Goal: Task Accomplishment & Management: Complete application form

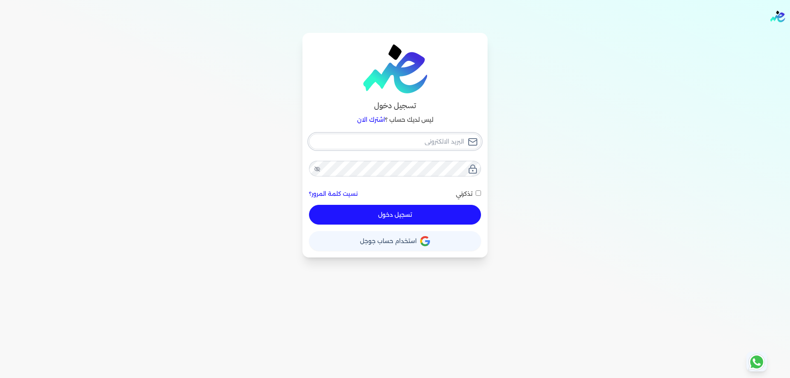
type input "[PERSON_NAME][EMAIL_ADDRESS][DOMAIN_NAME]"
click at [417, 216] on button "تسجيل دخول" at bounding box center [395, 215] width 172 height 20
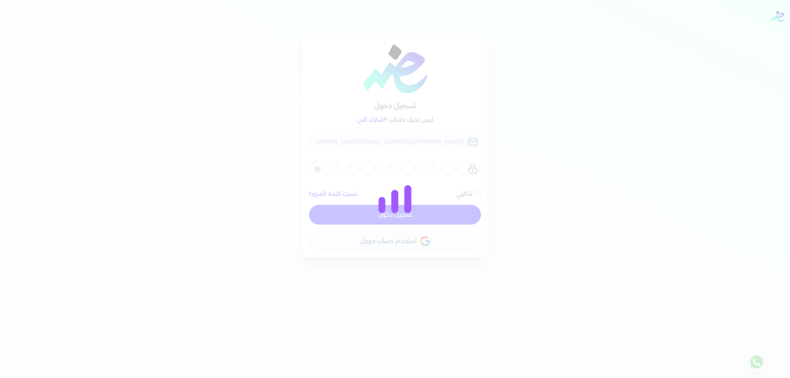
checkbox input "false"
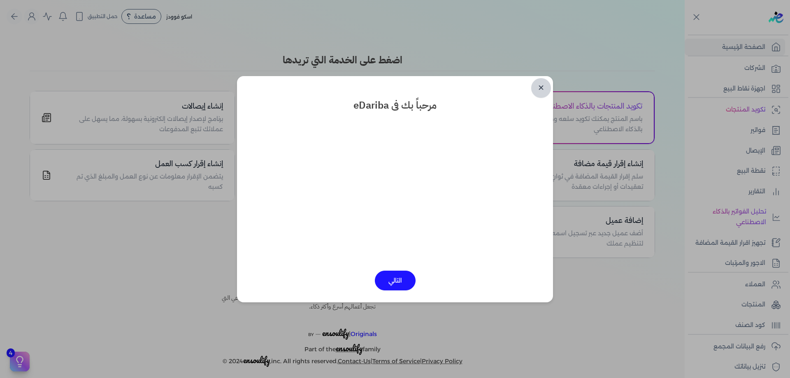
click at [537, 94] on link "✕" at bounding box center [541, 88] width 20 height 20
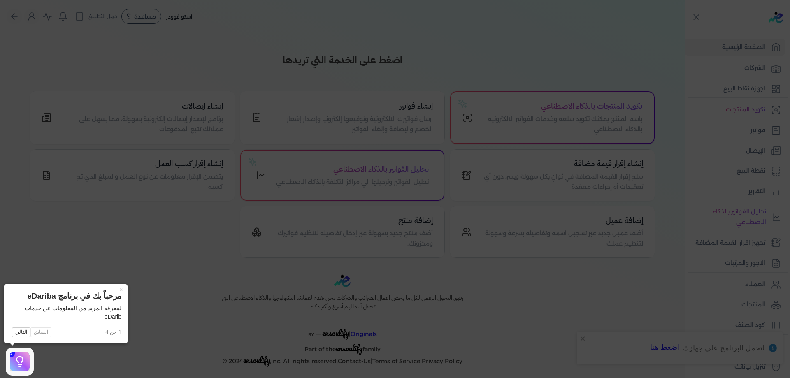
click at [589, 308] on icon at bounding box center [395, 189] width 790 height 378
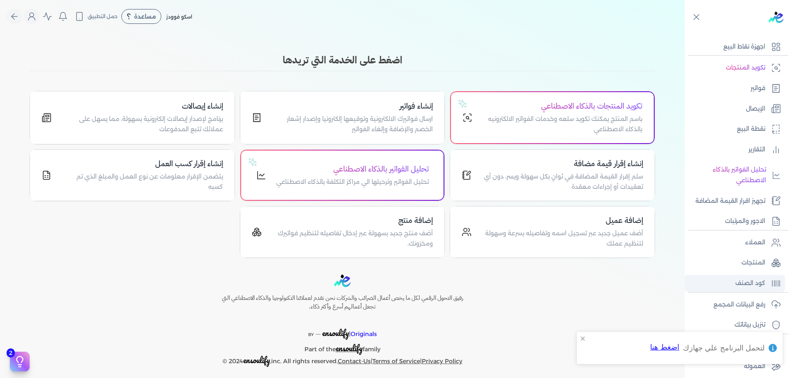
scroll to position [55, 0]
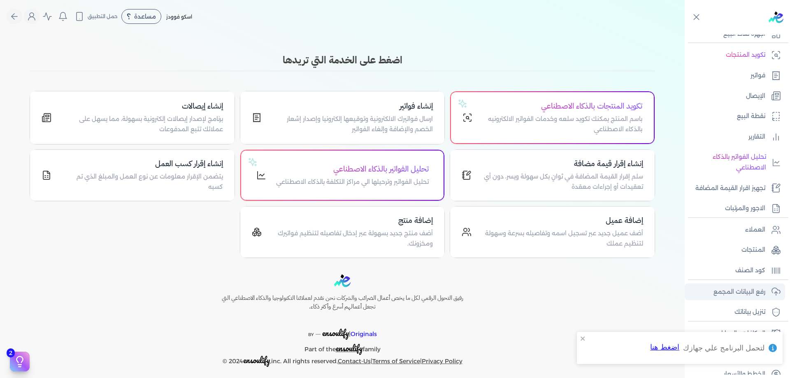
click at [743, 288] on p "رفع البيانات المجمع" at bounding box center [739, 292] width 52 height 11
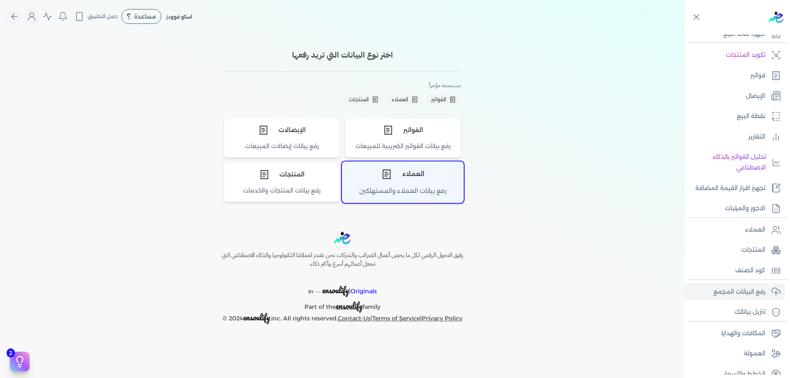
click at [411, 199] on div "رفع بيانات العملاء والمستهلكين" at bounding box center [402, 194] width 121 height 16
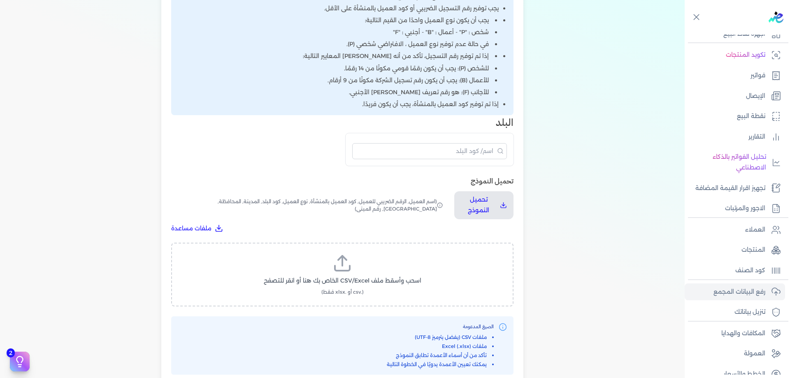
scroll to position [219, 0]
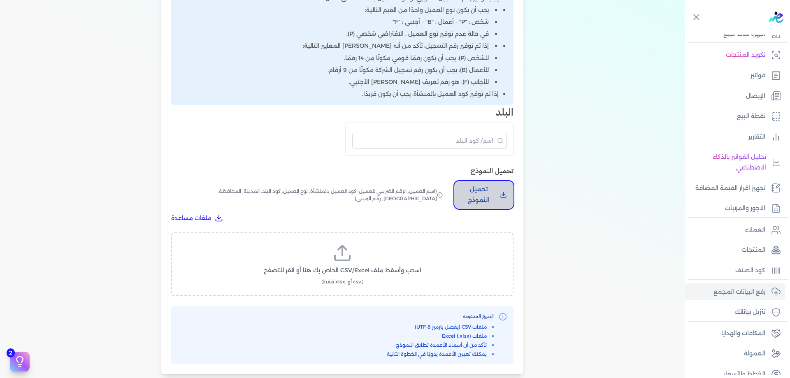
click at [490, 207] on button "تحميل النموذج" at bounding box center [483, 195] width 59 height 28
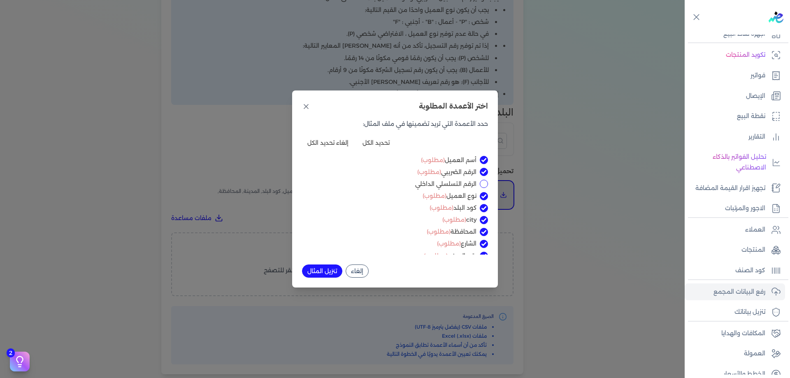
scroll to position [9, 0]
click at [476, 171] on div "الرقم التسلسلي الداخلي" at bounding box center [395, 175] width 186 height 9
click at [480, 178] on div "الرقم التسلسلي الداخلي" at bounding box center [395, 175] width 186 height 9
click at [481, 176] on input "الرقم التسلسلي الداخلي" at bounding box center [484, 175] width 8 height 8
checkbox input "true"
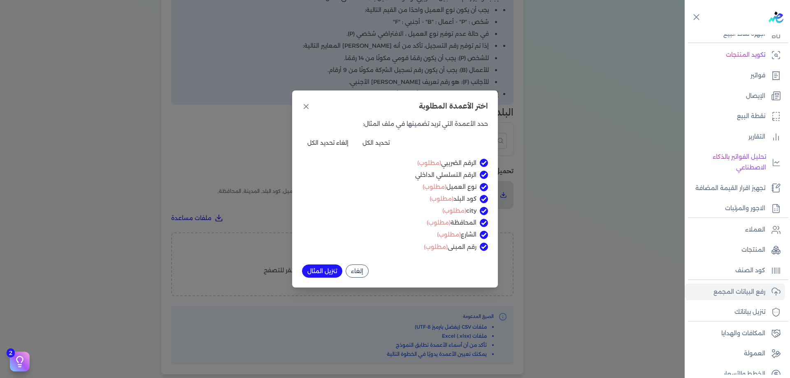
click at [334, 269] on button "تنزيل المثال" at bounding box center [322, 270] width 40 height 13
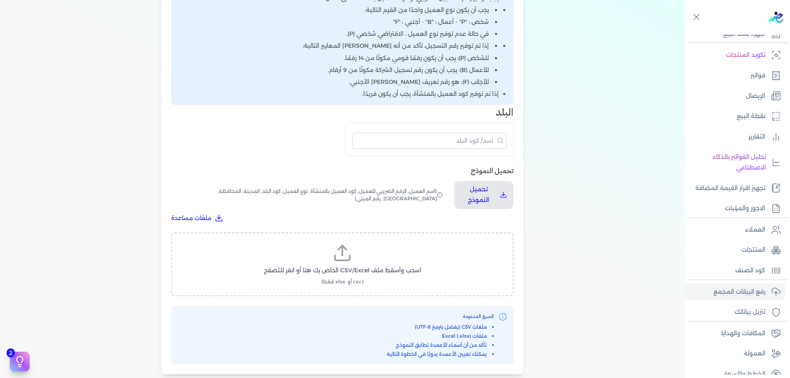
click at [391, 262] on label "اسحب وأسقط ملف CSV/Excel الخاص بك هنا أو انقر للتصفح (.csv أو .xlsx فقط)" at bounding box center [342, 264] width 321 height 42
click at [0, 0] on input "اسحب وأسقط ملف CSV/Excel الخاص بك هنا أو انقر للتصفح (.csv أو .xlsx فقط)" at bounding box center [0, 0] width 0 height 0
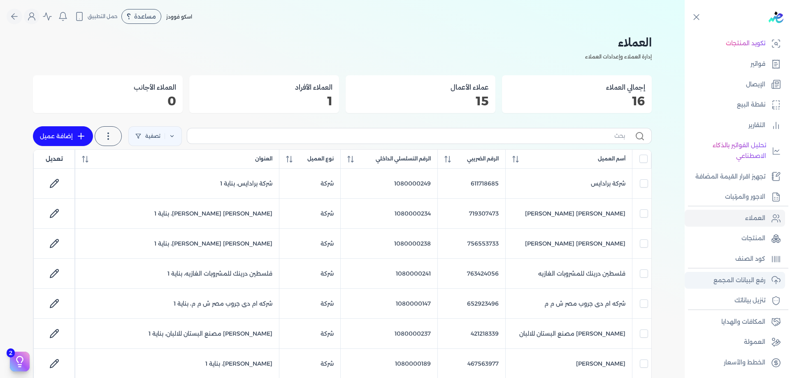
click at [764, 286] on link "رفع البيانات المجمع" at bounding box center [734, 280] width 100 height 17
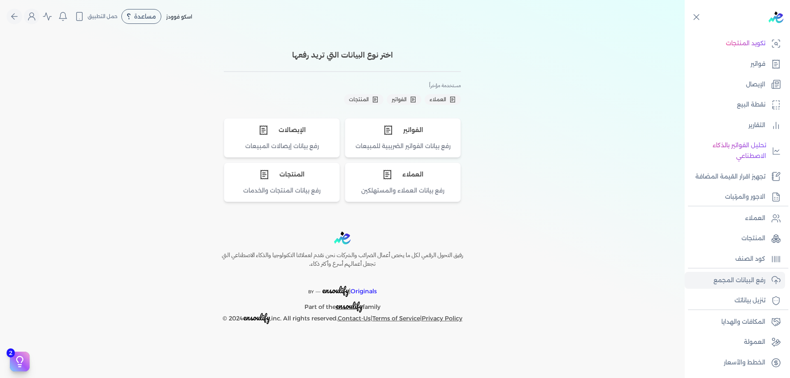
click at [383, 53] on h3 "اختر نوع البيانات التي تريد رفعها" at bounding box center [342, 55] width 237 height 12
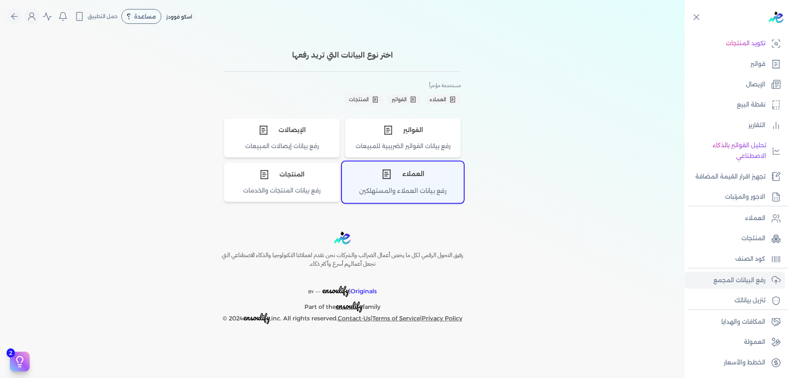
click at [409, 177] on div "العملاء" at bounding box center [402, 174] width 121 height 25
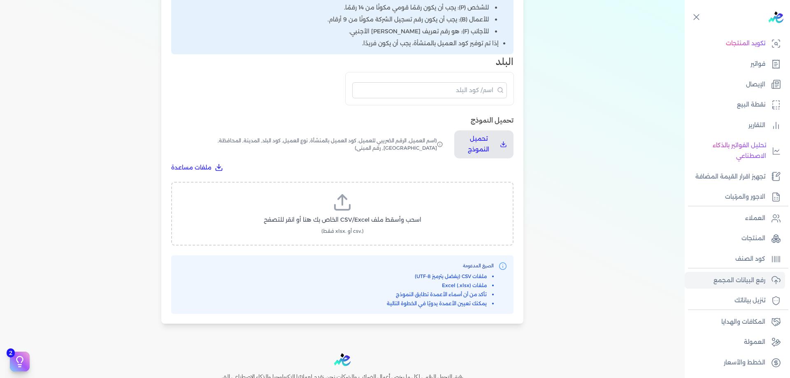
scroll to position [274, 0]
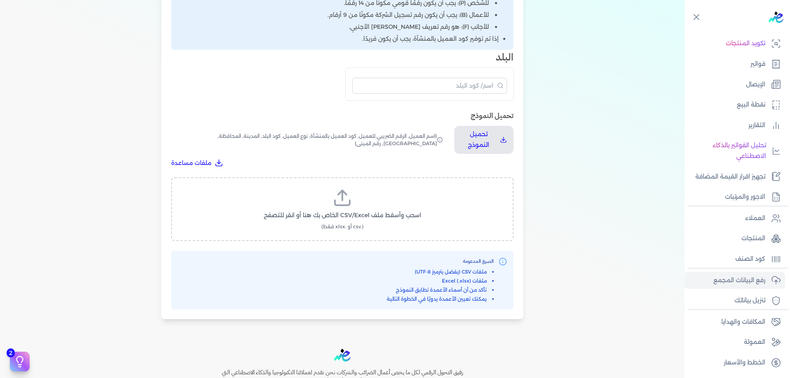
click at [364, 190] on label "اسحب وأسقط ملف CSV/Excel الخاص بك هنا أو انقر للتصفح (.csv أو .xlsx فقط)" at bounding box center [342, 209] width 321 height 42
click at [0, 0] on input "اسحب وأسقط ملف CSV/Excel الخاص بك هنا أو انقر للتصفح (.csv أو .xlsx فقط)" at bounding box center [0, 0] width 0 height 0
click at [350, 220] on button "تحميل الملف" at bounding box center [362, 223] width 58 height 15
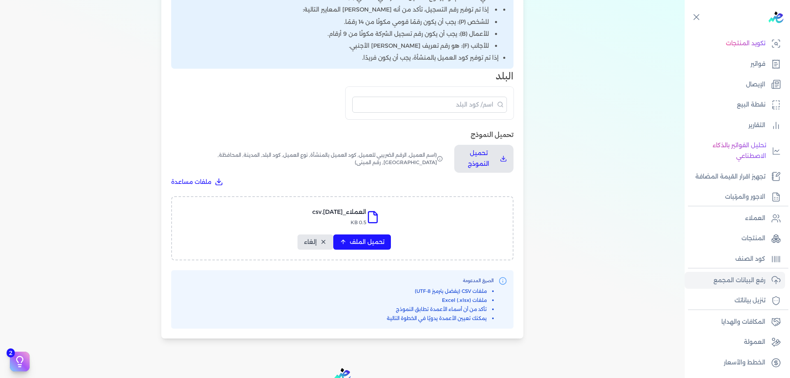
select select "أسم العميل"
select select "الرقم الضريبي"
select select "الرقم التسلسلي الداخلي"
select select "نوع العميل"
select select "كود البلد"
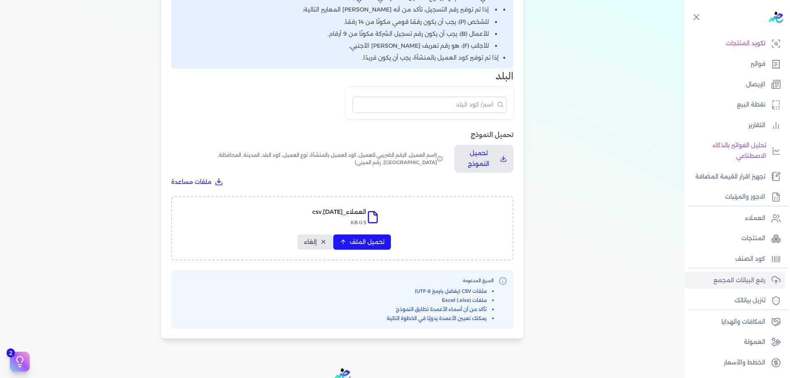
select select "city"
select select "المحافظة"
select select "الشارع"
select select "رقم المبنى"
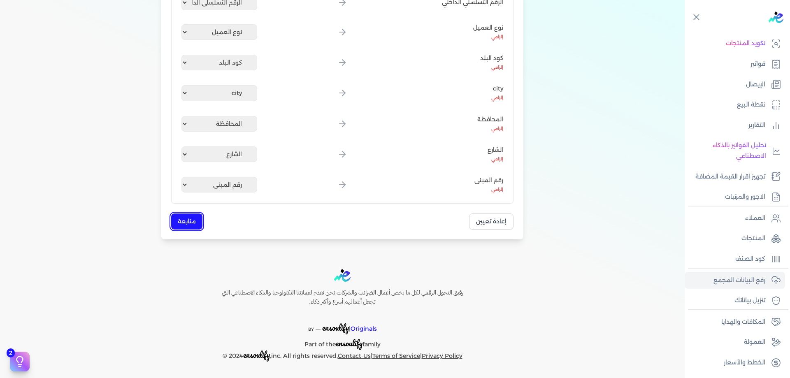
click at [194, 219] on button "متابعة" at bounding box center [186, 221] width 31 height 16
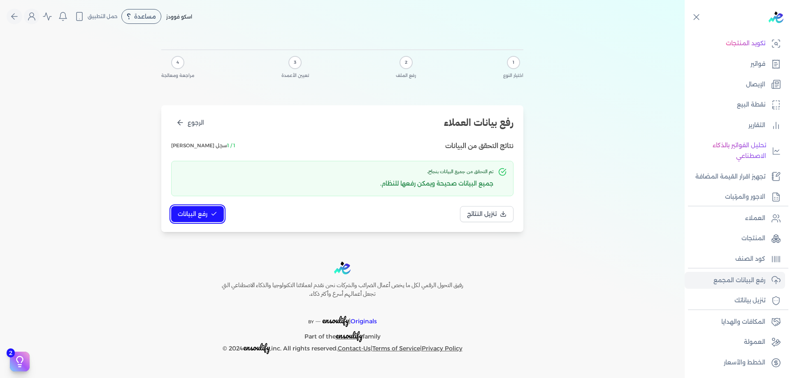
click at [219, 217] on button "رفع البيانات" at bounding box center [197, 214] width 53 height 16
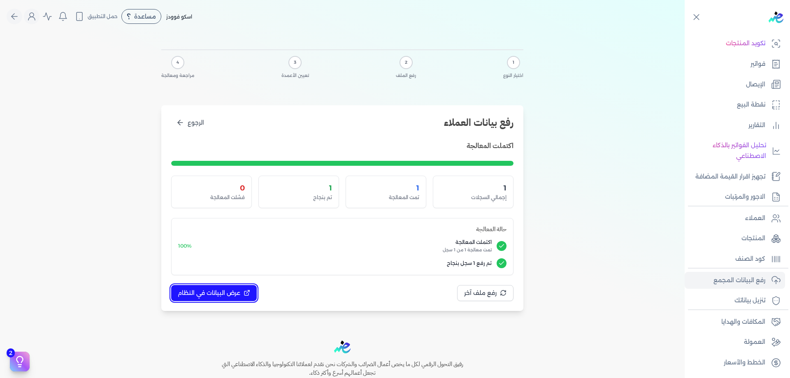
click at [239, 294] on span "عرض البيانات في النظام" at bounding box center [209, 293] width 63 height 9
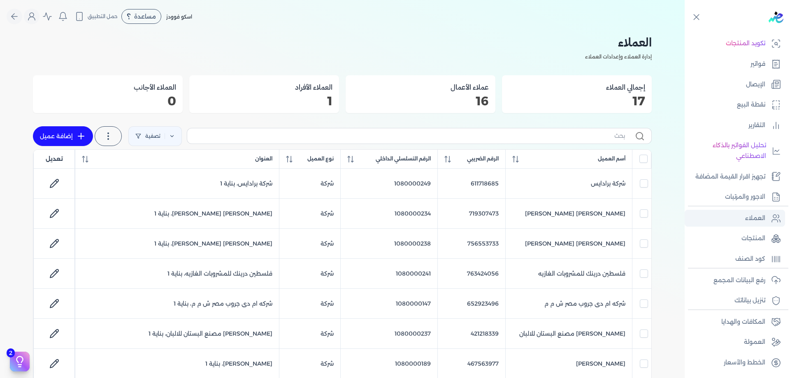
click at [764, 212] on link "العملاء" at bounding box center [734, 218] width 100 height 17
click at [767, 281] on link "رفع البيانات المجمع" at bounding box center [734, 280] width 100 height 17
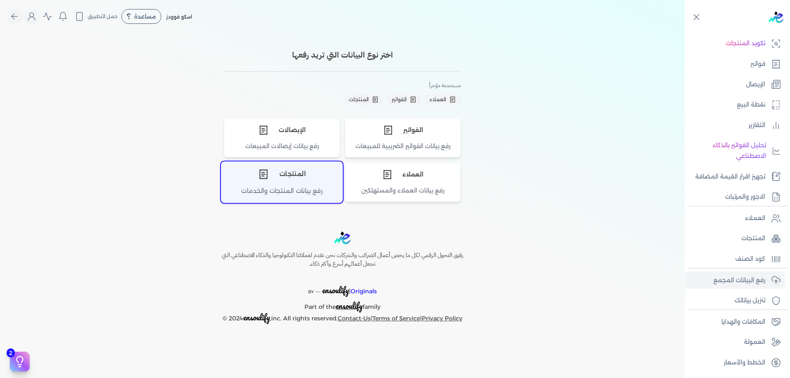
click at [299, 172] on div "المنتجات" at bounding box center [281, 174] width 121 height 25
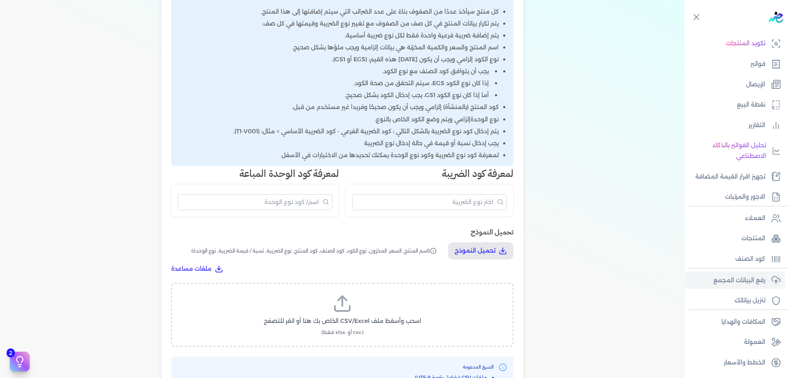
scroll to position [219, 0]
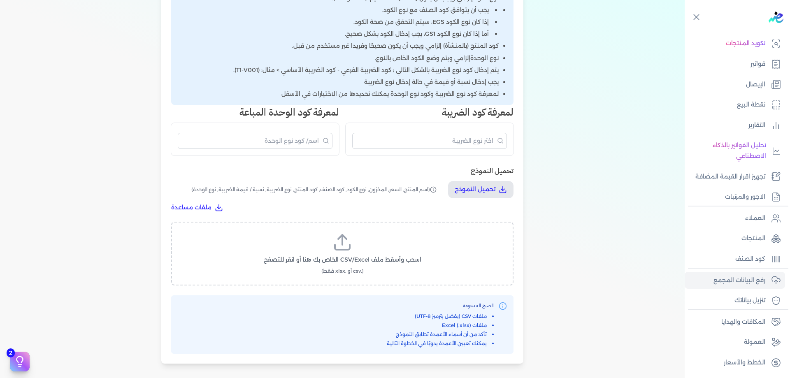
click at [371, 246] on label "اسحب وأسقط ملف CSV/Excel الخاص بك هنا أو انقر للتصفح (.csv أو .xlsx فقط)" at bounding box center [342, 253] width 321 height 42
click at [0, 0] on input "اسحب وأسقط ملف CSV/Excel الخاص بك هنا أو انقر للتصفح (.csv أو .xlsx فقط)" at bounding box center [0, 0] width 0 height 0
click at [367, 264] on span "تحميل الملف" at bounding box center [367, 267] width 35 height 9
select select "اسم المنتج"
select select "السعر"
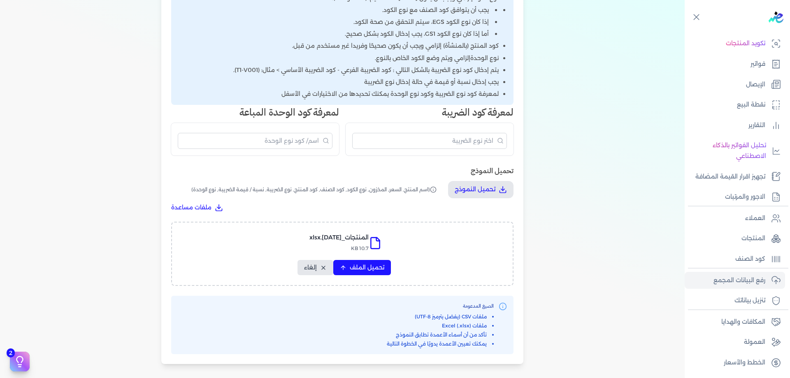
select select "نوع الكود"
select select "كود الصنف"
select select "سيريال المنتج"
select select "نوع الضريبة"
select select "نوع الوحدة"
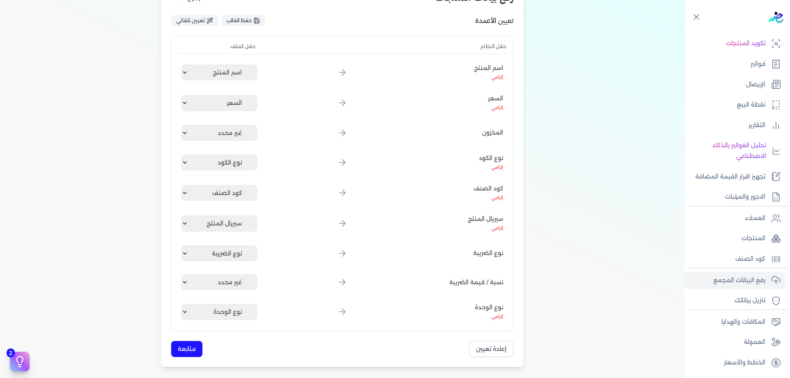
scroll to position [151, 0]
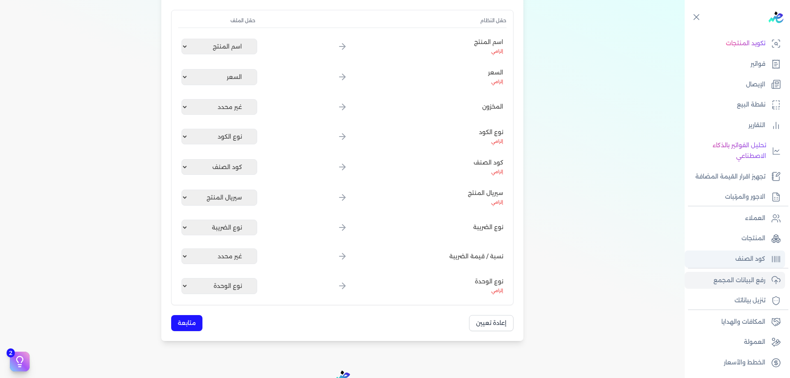
click at [747, 266] on link "كود الصنف" at bounding box center [734, 258] width 100 height 17
click at [753, 282] on p "رفع البيانات المجمع" at bounding box center [739, 280] width 52 height 11
click at [765, 236] on link "المنتجات" at bounding box center [734, 238] width 100 height 17
click at [763, 278] on p "رفع البيانات المجمع" at bounding box center [739, 280] width 52 height 11
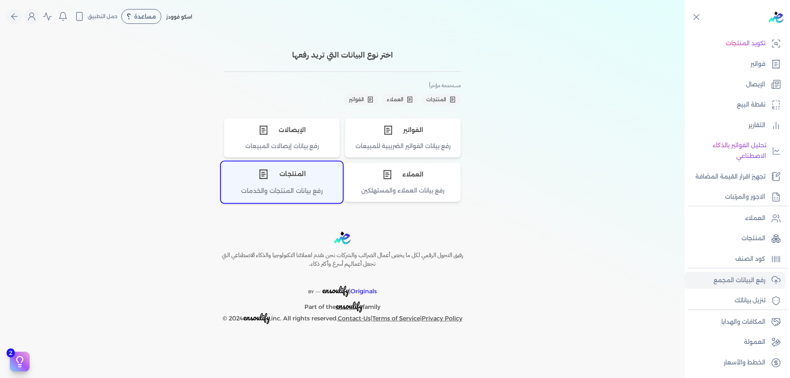
click at [315, 195] on div "رفع بيانات المنتجات والخدمات" at bounding box center [281, 194] width 121 height 16
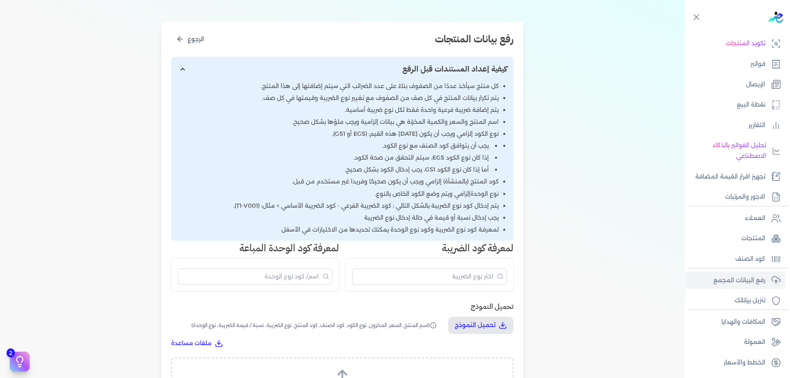
scroll to position [165, 0]
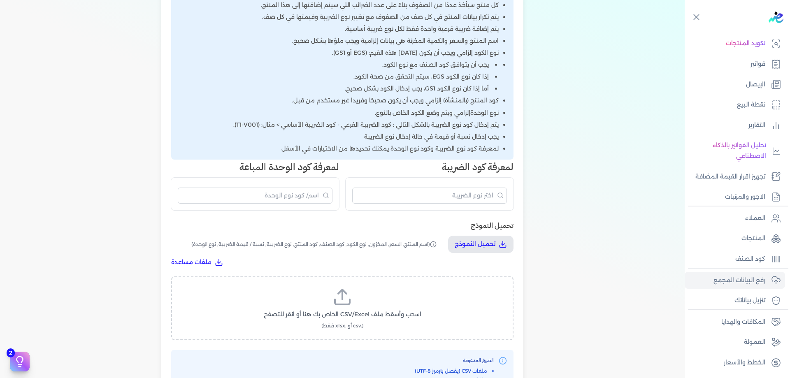
click at [485, 234] on div "تحميل النموذج تحميل النموذج (اسم المنتج, السعر, المخزون, نوع الكود, كود الصنف, …" at bounding box center [342, 243] width 342 height 46
click at [490, 250] on p "تحميل النموذج" at bounding box center [474, 244] width 41 height 11
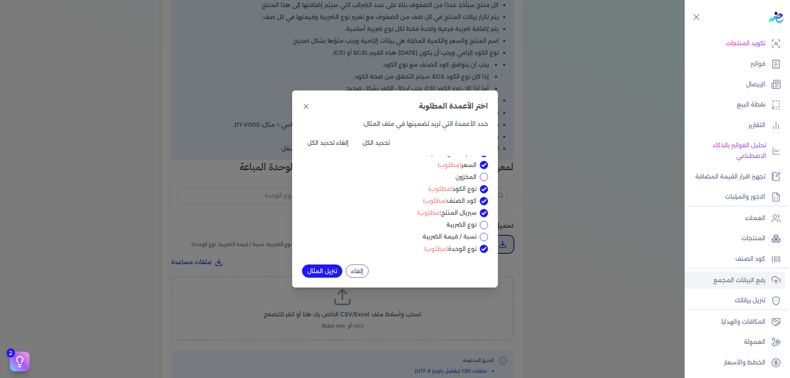
scroll to position [9, 0]
click at [482, 220] on input "نوع الضريبة" at bounding box center [484, 223] width 8 height 8
checkbox input "true"
click at [483, 230] on div "نسبة / قيمة الضريبة" at bounding box center [395, 234] width 186 height 9
click at [484, 234] on input "نسبة / قيمة الضريبة" at bounding box center [484, 235] width 8 height 8
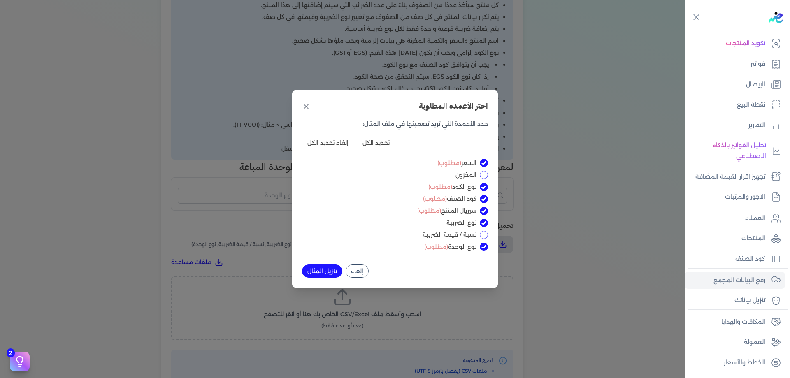
checkbox input "true"
click at [330, 264] on button "تنزيل المثال" at bounding box center [322, 270] width 40 height 13
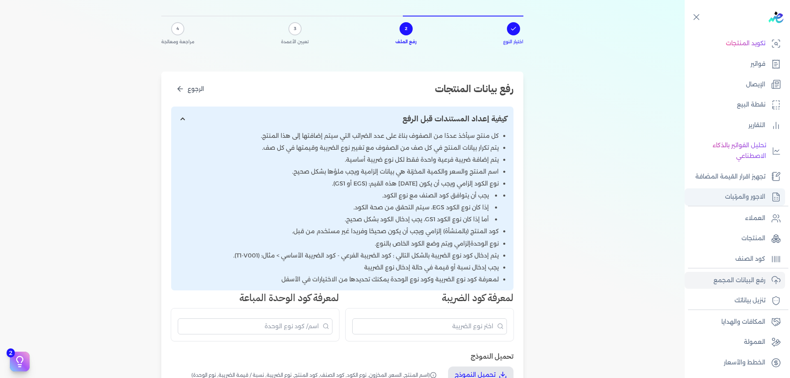
scroll to position [28, 0]
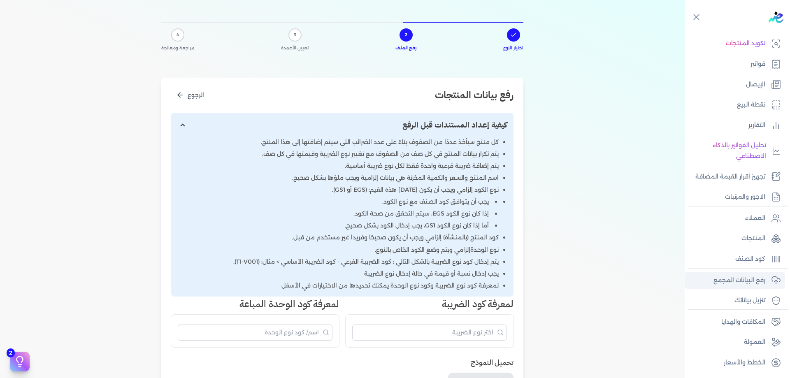
click at [747, 276] on p "رفع البيانات المجمع" at bounding box center [739, 280] width 52 height 11
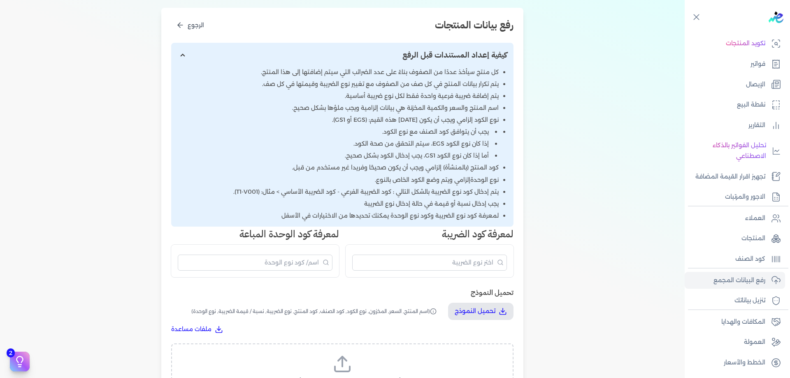
scroll to position [123, 0]
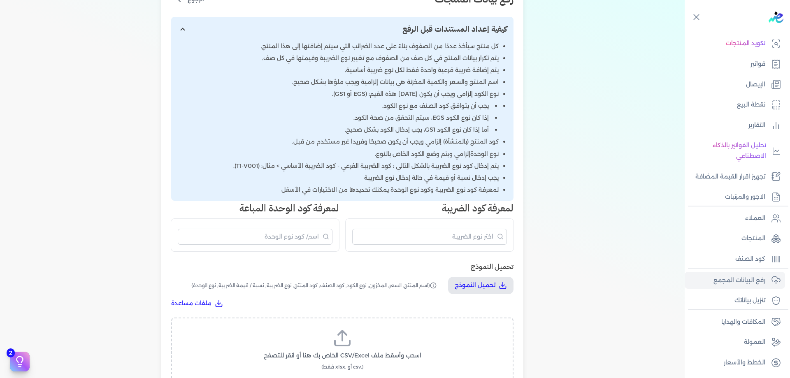
click at [396, 345] on label "اسحب وأسقط ملف CSV/Excel الخاص بك هنا أو انقر للتصفح (.csv أو .xlsx فقط)" at bounding box center [342, 349] width 321 height 42
click at [0, 0] on input "اسحب وأسقط ملف CSV/Excel الخاص بك هنا أو انقر للتصفح (.csv أو .xlsx فقط)" at bounding box center [0, 0] width 0 height 0
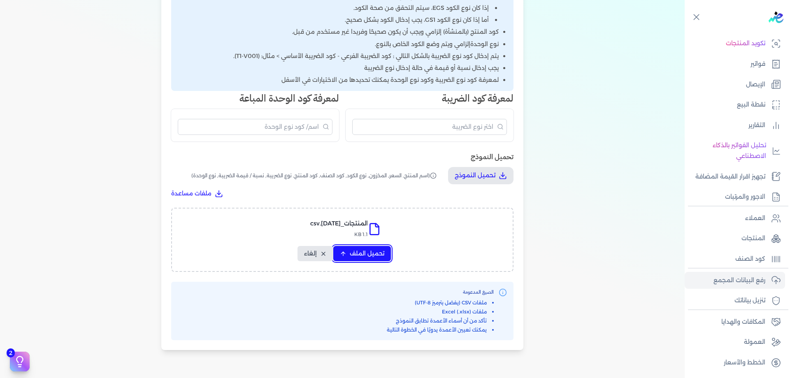
click at [366, 248] on button "تحميل الملف" at bounding box center [362, 253] width 58 height 15
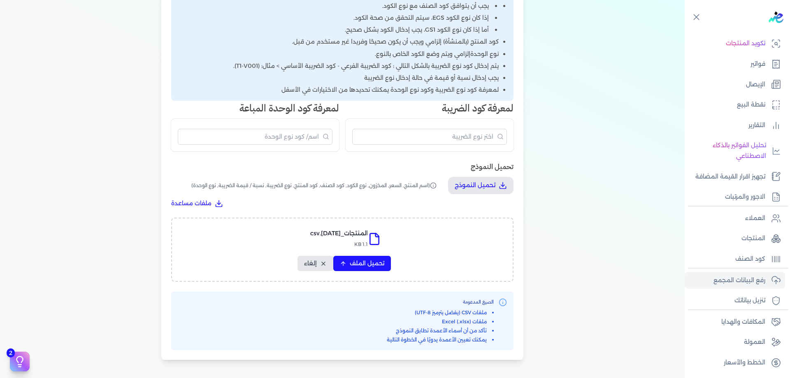
select select "اسم المنتج"
select select "السعر"
select select "نوع الكود"
select select "كود الصنف"
select select "سيريال المنتج"
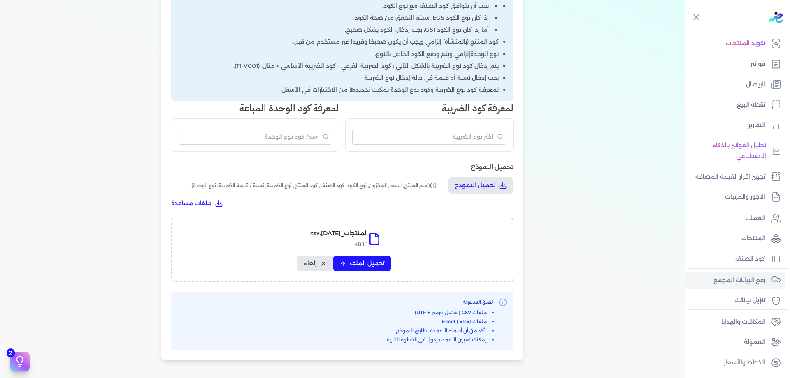
select select "نوع الضريبة"
select select "نسبة / قيمة الضريبة"
select select "نوع الوحدة"
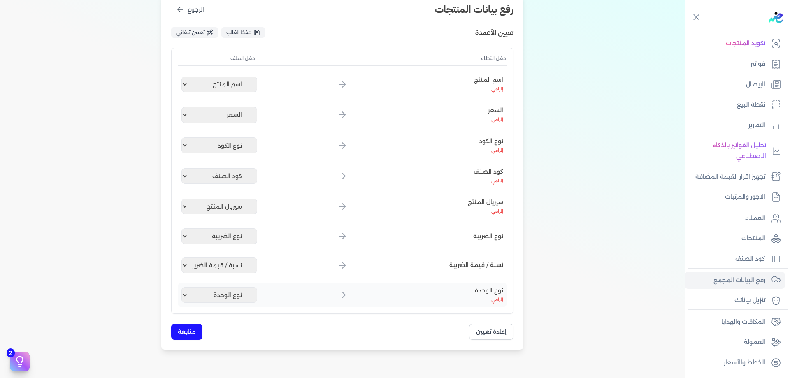
scroll to position [114, 0]
click at [190, 332] on button "متابعة" at bounding box center [186, 331] width 31 height 16
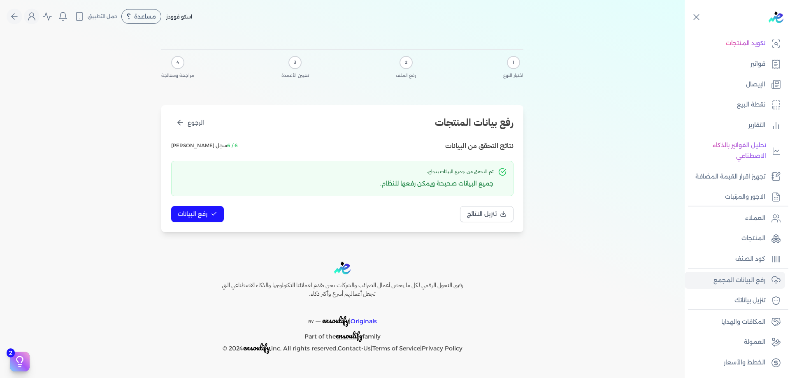
scroll to position [0, 0]
click at [197, 224] on div "رفع بيانات المنتجات الرجوع نتائج التحقق من البيانات 6 / 6 سجل صالح تم التحقق من…" at bounding box center [342, 168] width 362 height 127
click at [200, 214] on span "رفع البيانات" at bounding box center [193, 214] width 30 height 9
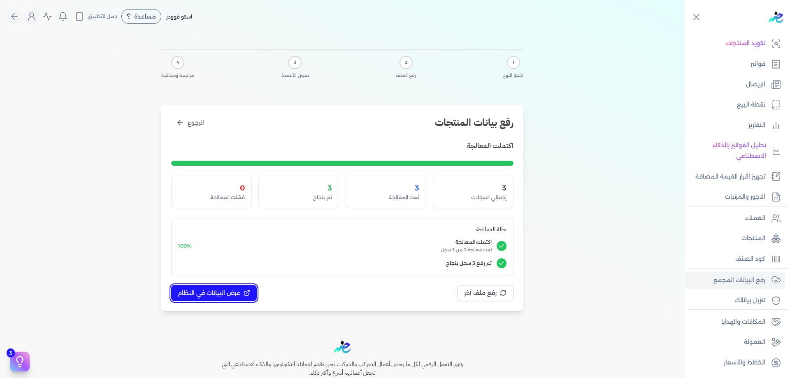
click at [221, 296] on span "عرض البيانات في النظام" at bounding box center [209, 293] width 63 height 9
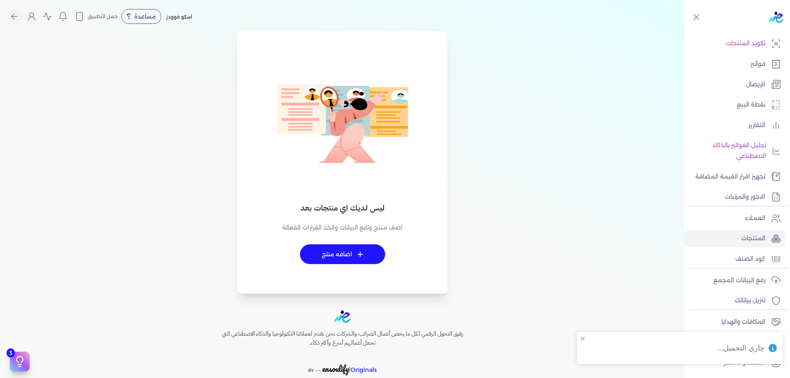
click at [582, 229] on div "ليس لديك اي منتجات بعد اضف منتج وتابع البيانات واتخذ القرارات الفعالة + اضافه م…" at bounding box center [342, 167] width 675 height 253
click at [766, 235] on link "المنتجات" at bounding box center [734, 238] width 100 height 17
click at [755, 212] on link "العملاء" at bounding box center [734, 218] width 100 height 17
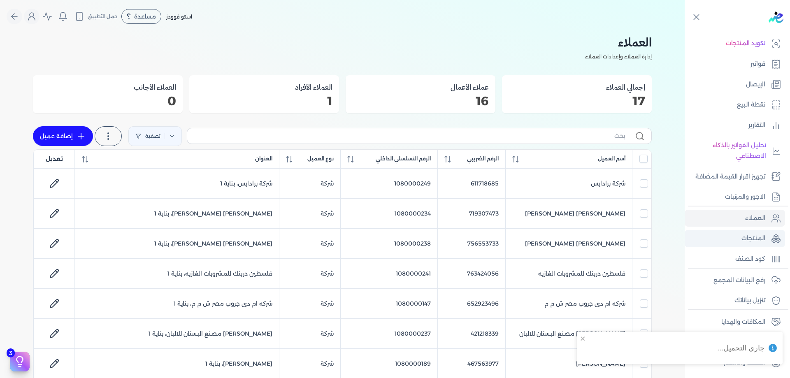
click at [764, 234] on p "المنتجات" at bounding box center [753, 238] width 24 height 11
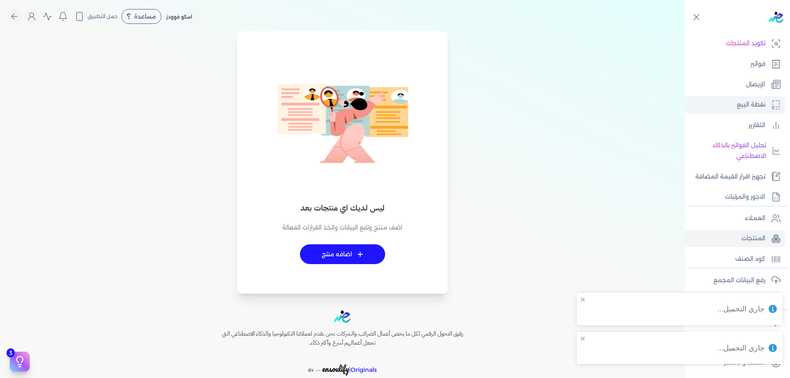
click at [765, 96] on link "نقطة البيع" at bounding box center [734, 104] width 100 height 17
click at [767, 83] on link "الإيصال" at bounding box center [734, 84] width 100 height 17
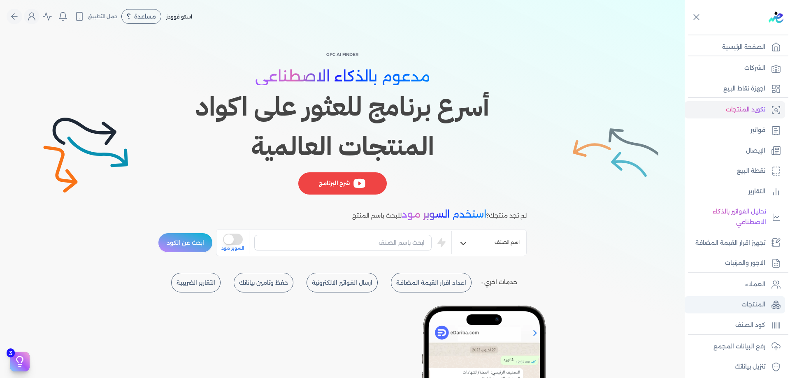
click at [769, 308] on link "المنتجات" at bounding box center [734, 304] width 100 height 17
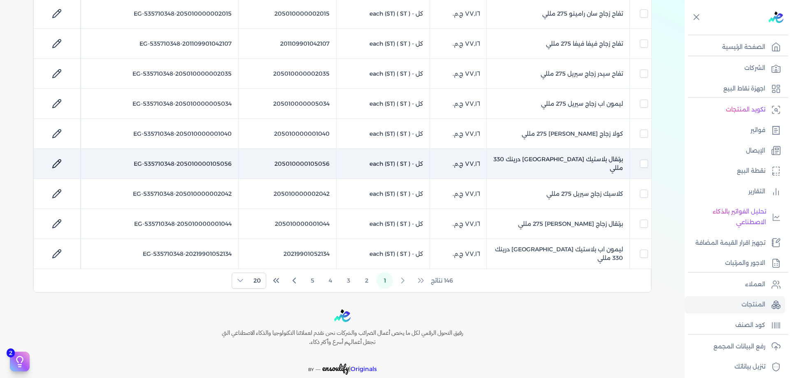
scroll to position [540, 0]
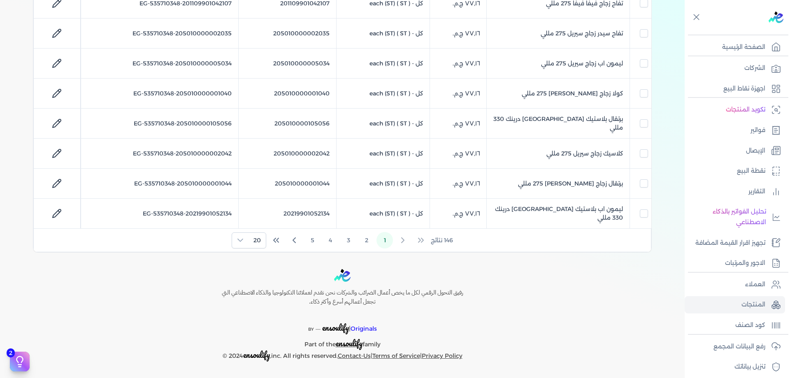
click at [262, 232] on div "146 نتائج 1 2 3 4 5 20" at bounding box center [342, 240] width 617 height 23
click at [259, 240] on span "20" at bounding box center [256, 240] width 17 height 15
click at [260, 292] on span "100" at bounding box center [255, 291] width 10 height 9
checkbox input "false"
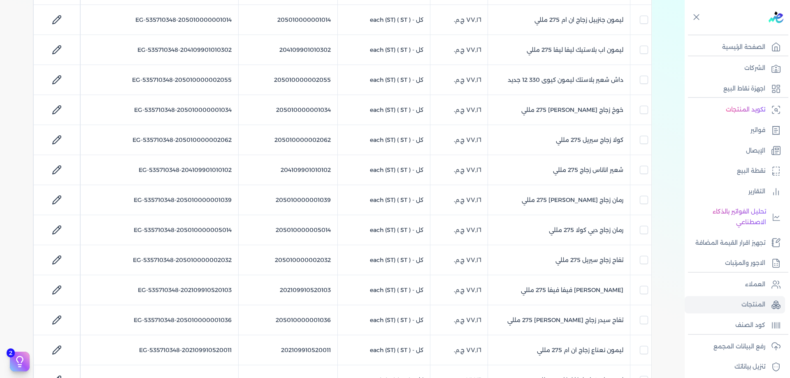
scroll to position [0, 0]
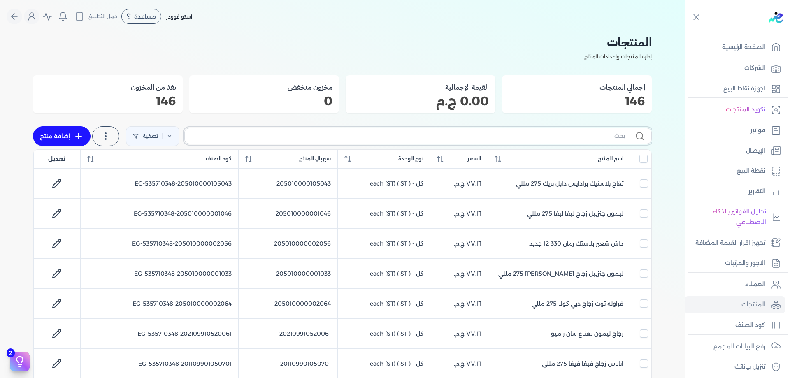
click at [531, 138] on input "text" at bounding box center [408, 136] width 434 height 9
type input "ب"
checkbox input "false"
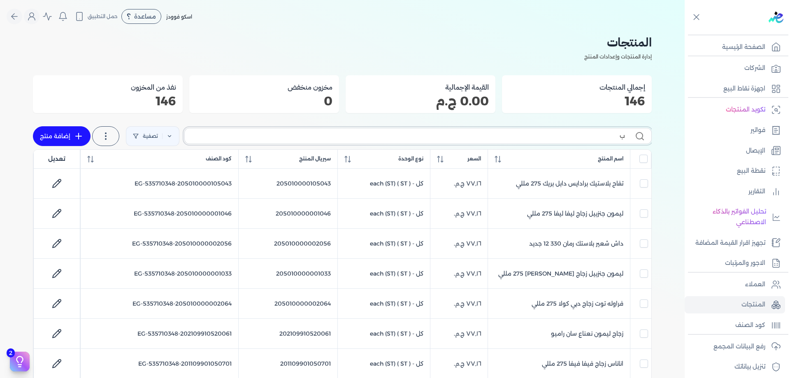
checkbox input "false"
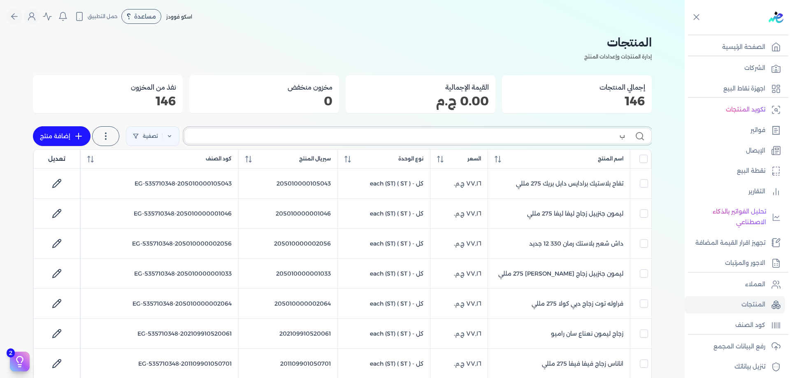
checkbox input "false"
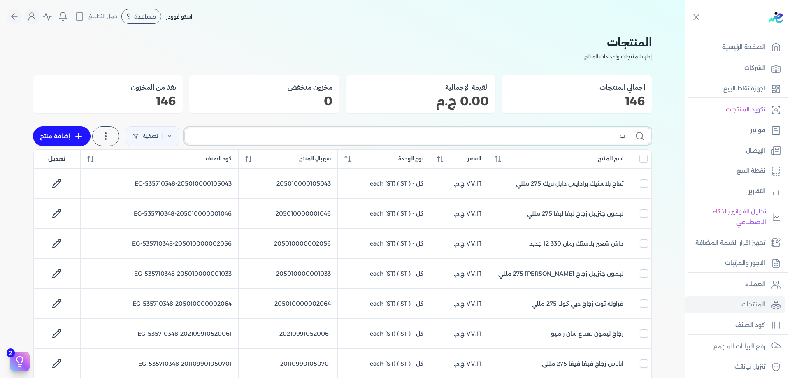
checkbox input "false"
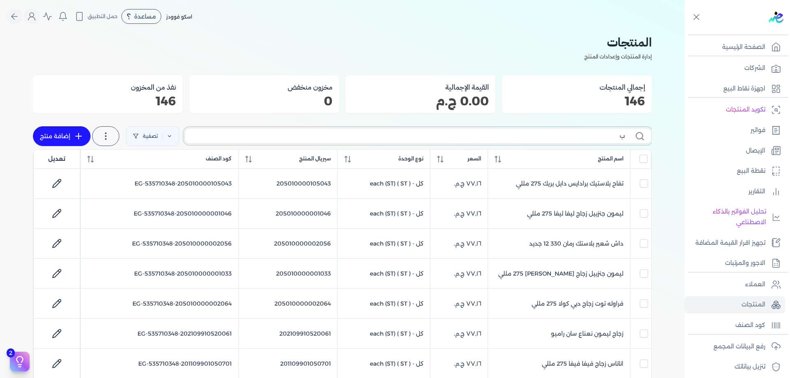
checkbox input "false"
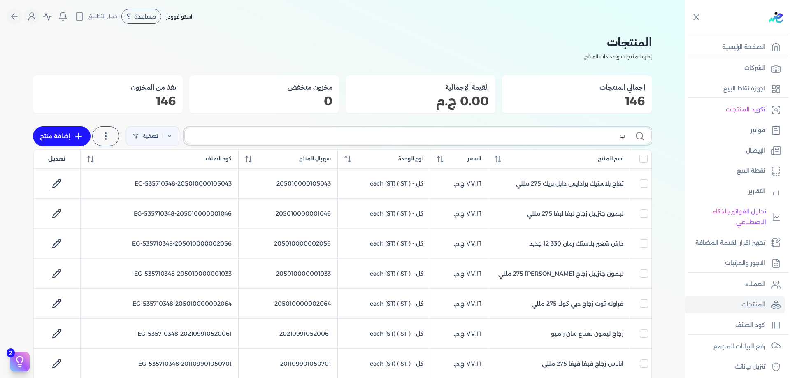
checkbox input "false"
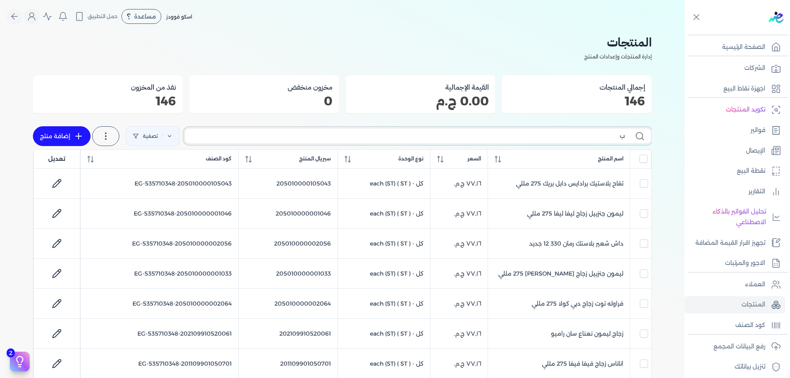
checkbox input "false"
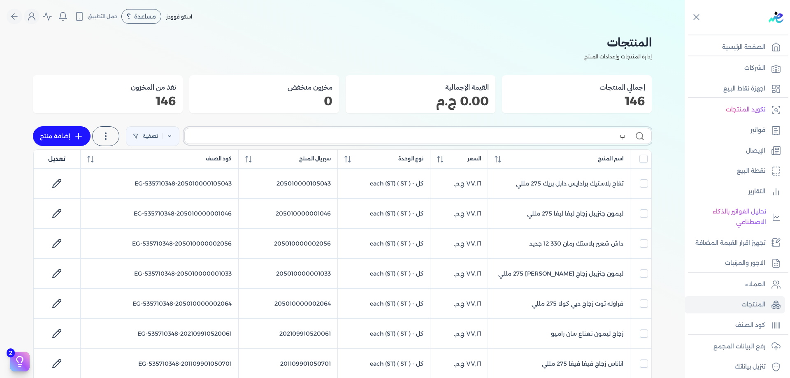
checkbox input "false"
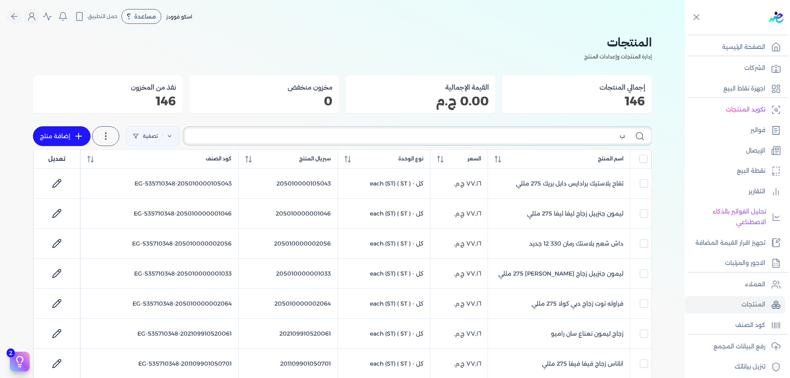
checkbox input "false"
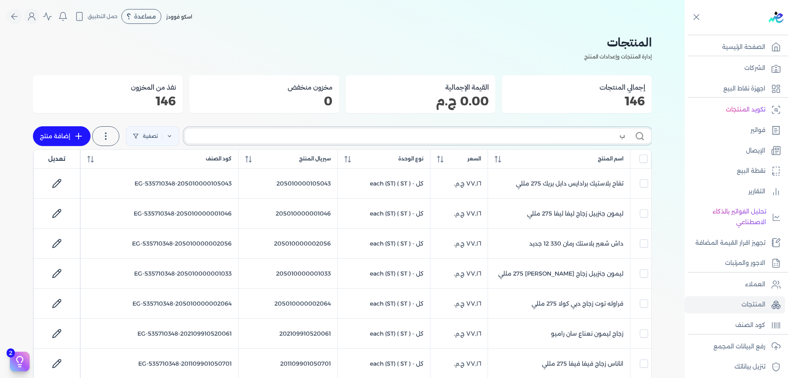
checkbox input "false"
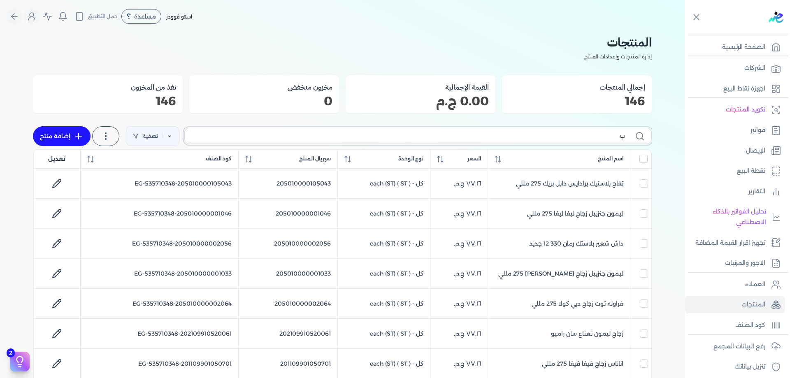
checkbox input "false"
type input "بطيخ"
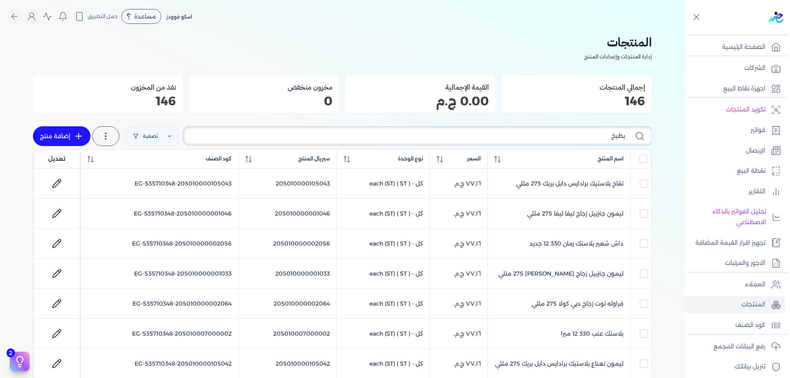
checkbox input "false"
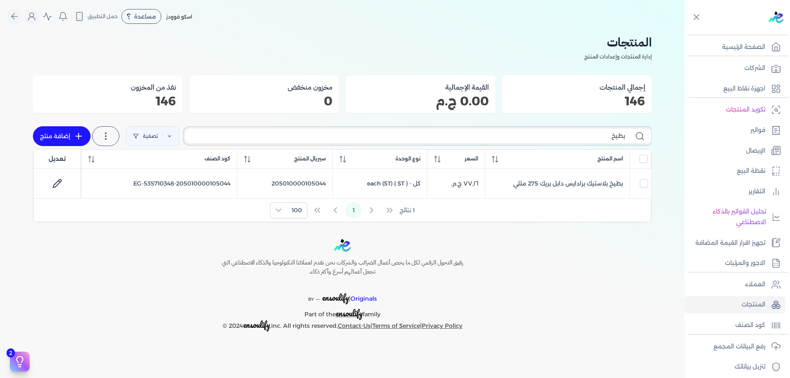
type input "بطي"
checkbox input "false"
type input "ب"
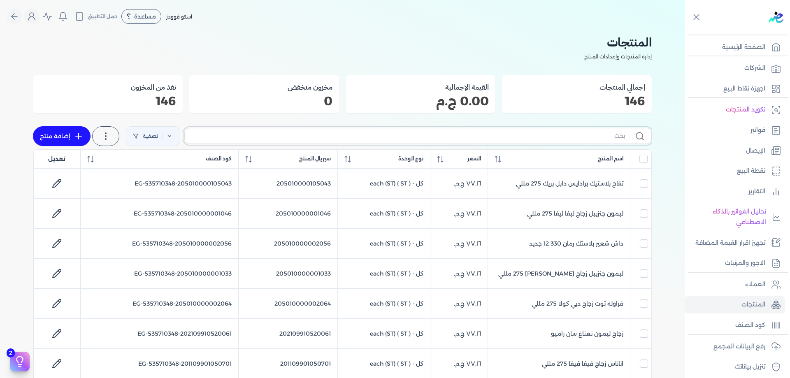
checkbox input "false"
click at [766, 349] on link "رفع البيانات المجمع" at bounding box center [734, 346] width 100 height 17
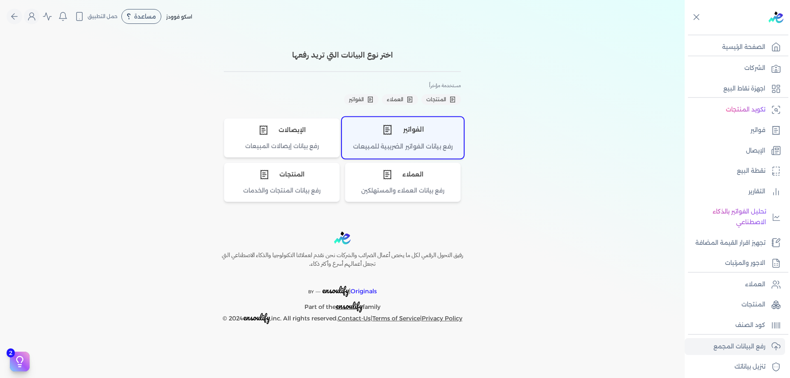
click at [432, 133] on div "الفواتير" at bounding box center [402, 129] width 121 height 25
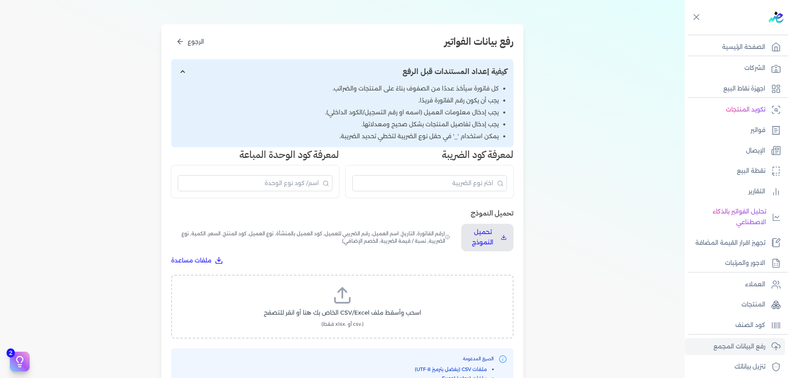
scroll to position [110, 0]
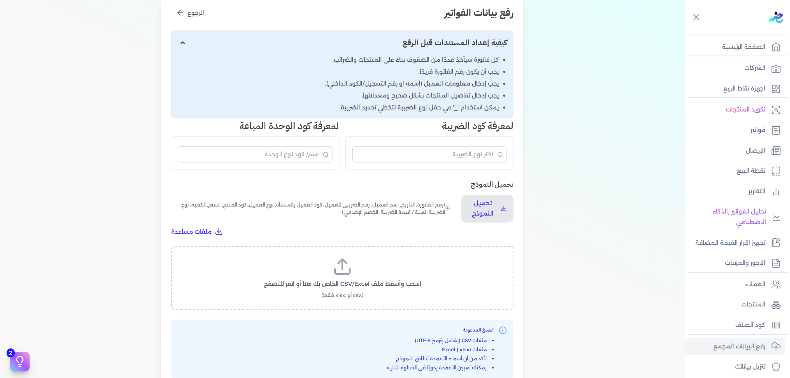
click at [377, 269] on label "اسحب وأسقط ملف CSV/Excel الخاص بك هنا أو انقر للتصفح (.csv أو .xlsx فقط)" at bounding box center [342, 278] width 321 height 42
click at [0, 0] on input "اسحب وأسقط ملف CSV/Excel الخاص بك هنا أو انقر للتصفح (.csv أو .xlsx فقط)" at bounding box center [0, 0] width 0 height 0
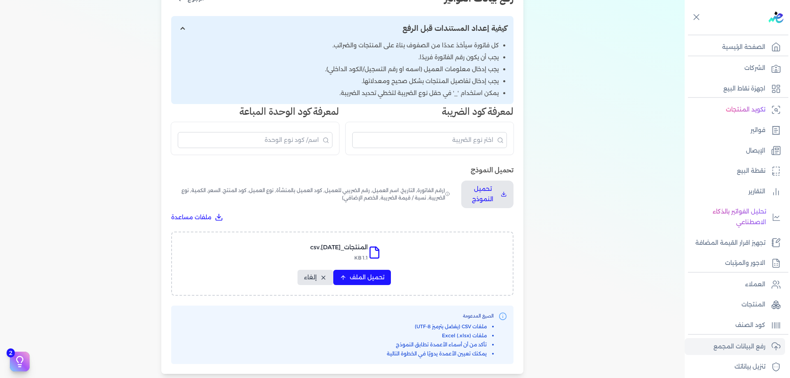
scroll to position [137, 0]
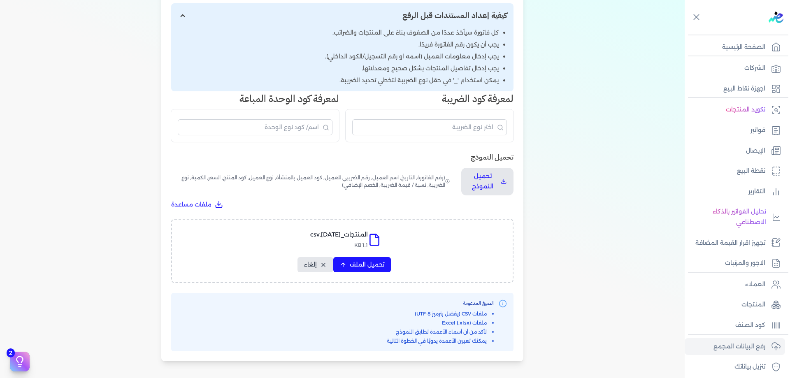
click at [370, 274] on div "المنتجات_23-09-2025.csv 1.1 KB تحميل الملف إلغاء" at bounding box center [342, 251] width 342 height 64
click at [375, 263] on span "تحميل الملف" at bounding box center [367, 264] width 35 height 9
select select "سيريال المنتج"
select select "السعر"
select select "نوع الضريبة"
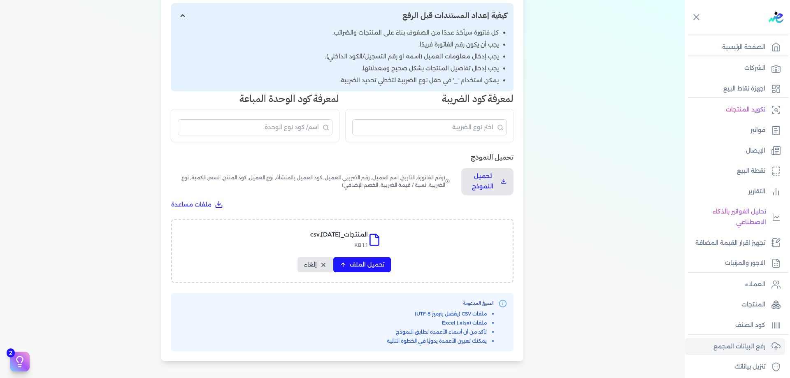
select select "نسبة / قيمة الضريبة"
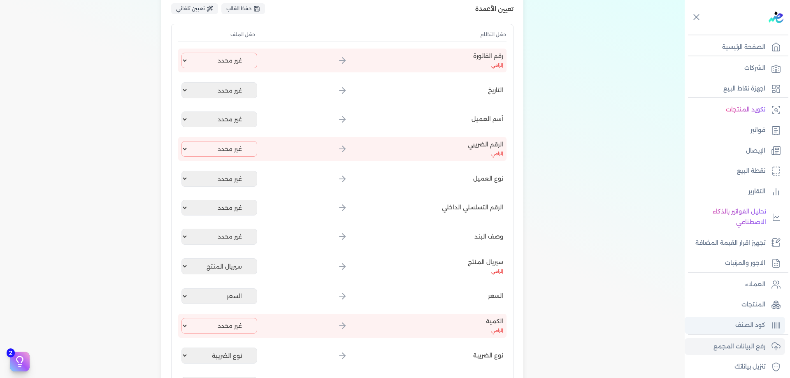
click at [778, 322] on icon at bounding box center [776, 325] width 10 height 10
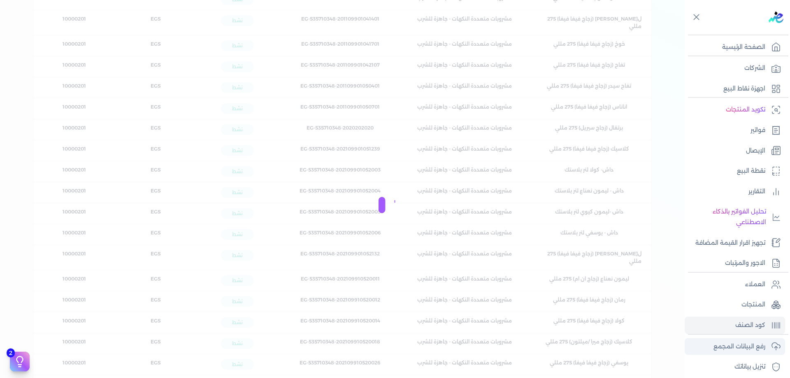
click at [760, 351] on p "رفع البيانات المجمع" at bounding box center [739, 346] width 52 height 11
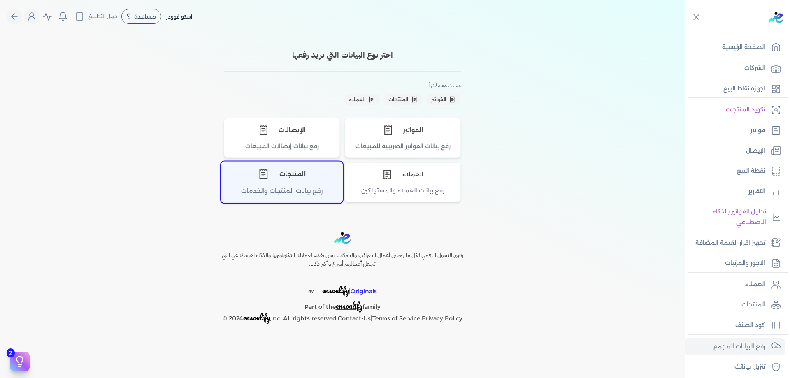
click at [287, 177] on div "المنتجات" at bounding box center [281, 174] width 121 height 25
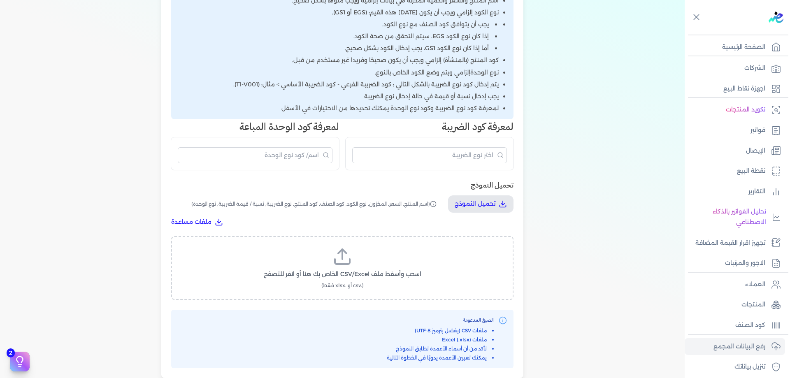
scroll to position [206, 0]
click at [401, 242] on div "اسحب وأسقط ملف CSV/Excel الخاص بك هنا أو انقر للتصفح (.csv أو .xlsx فقط)" at bounding box center [342, 267] width 342 height 64
click at [400, 248] on label "اسحب وأسقط ملف CSV/Excel الخاص بك هنا أو انقر للتصفح (.csv أو .xlsx فقط)" at bounding box center [342, 267] width 321 height 42
click at [0, 0] on input "اسحب وأسقط ملف CSV/Excel الخاص بك هنا أو انقر للتصفح (.csv أو .xlsx فقط)" at bounding box center [0, 0] width 0 height 0
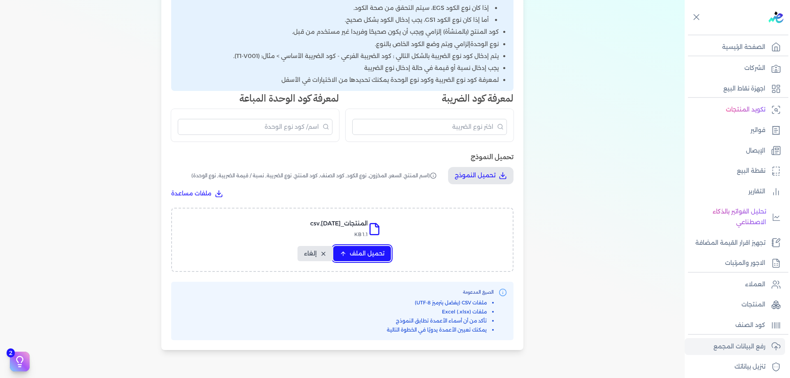
click at [374, 251] on span "تحميل الملف" at bounding box center [367, 253] width 35 height 9
select select "اسم المنتج"
select select "السعر"
select select "نوع الكود"
select select "كود الصنف"
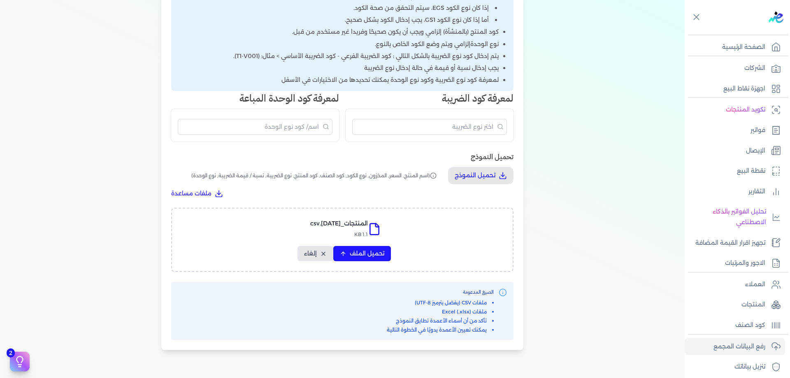
select select "سيريال المنتج"
select select "نوع الضريبة"
select select "نسبة / قيمة الضريبة"
select select "نوع الوحدة"
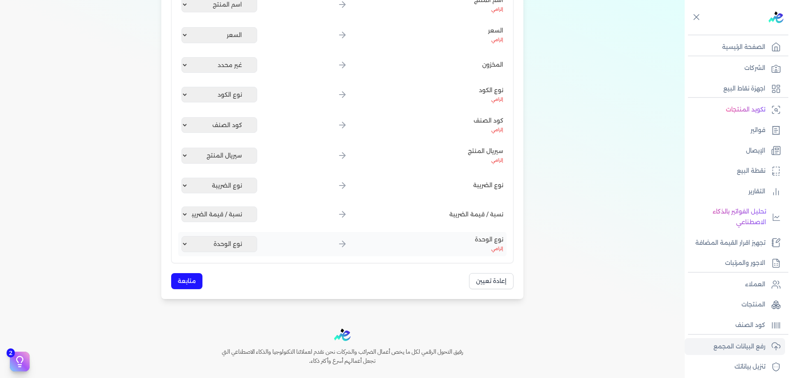
scroll to position [192, 0]
click at [188, 276] on button "متابعة" at bounding box center [186, 282] width 31 height 16
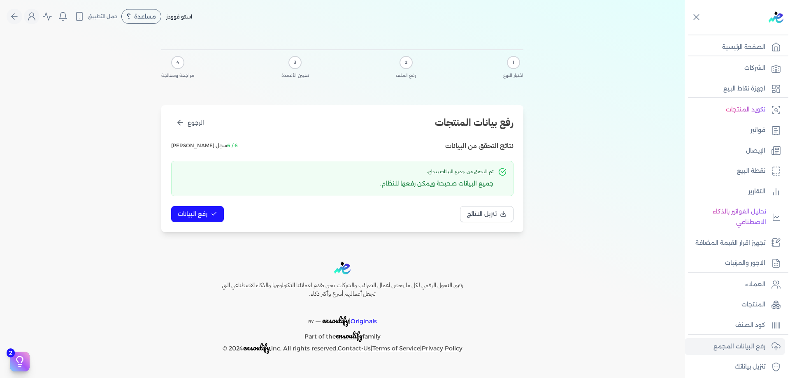
scroll to position [0, 0]
click at [195, 213] on span "رفع البيانات" at bounding box center [193, 214] width 30 height 9
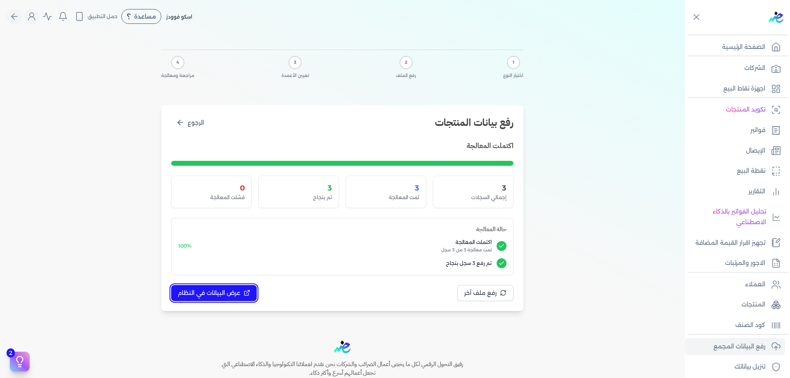
click at [239, 292] on span "عرض البيانات في النظام" at bounding box center [209, 293] width 63 height 9
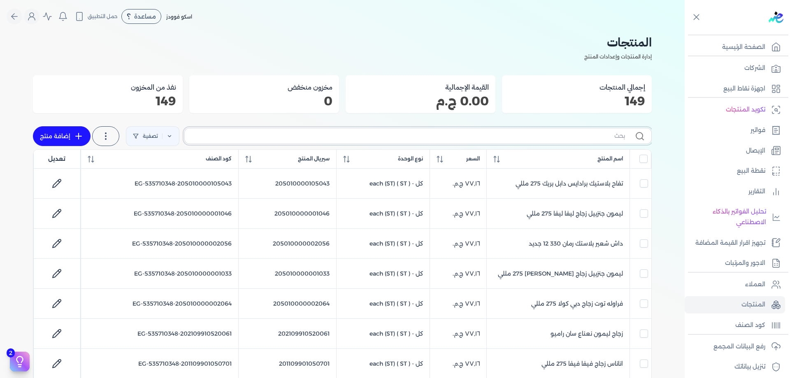
click at [531, 134] on input "text" at bounding box center [408, 136] width 434 height 9
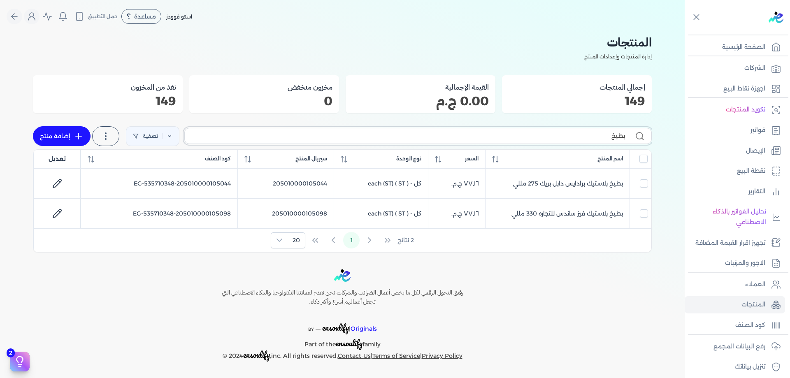
type input "بطي"
checkbox input "false"
type input "ب"
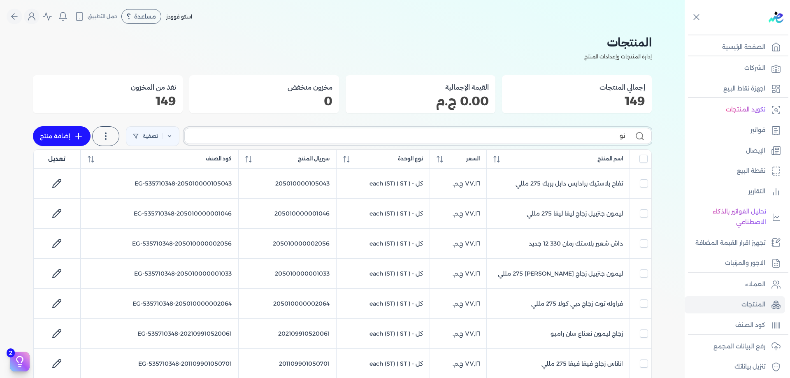
type input "توت"
checkbox input "false"
type input "تو"
checkbox input "false"
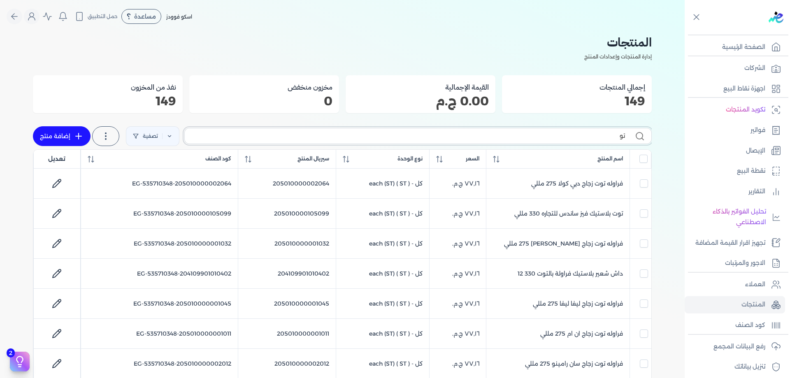
checkbox input "false"
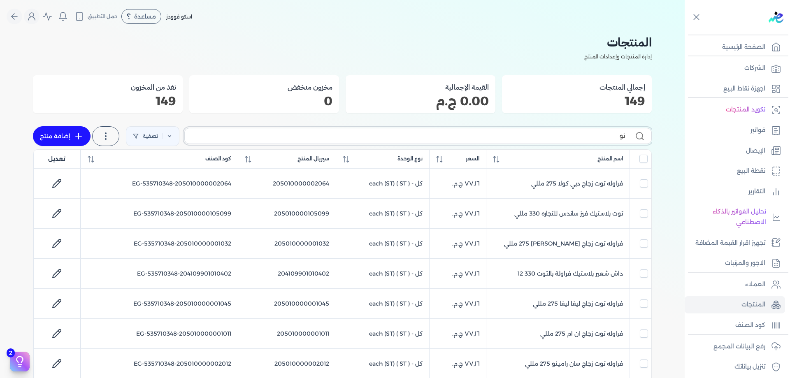
checkbox input "false"
type input "ت"
type input "سان"
checkbox input "false"
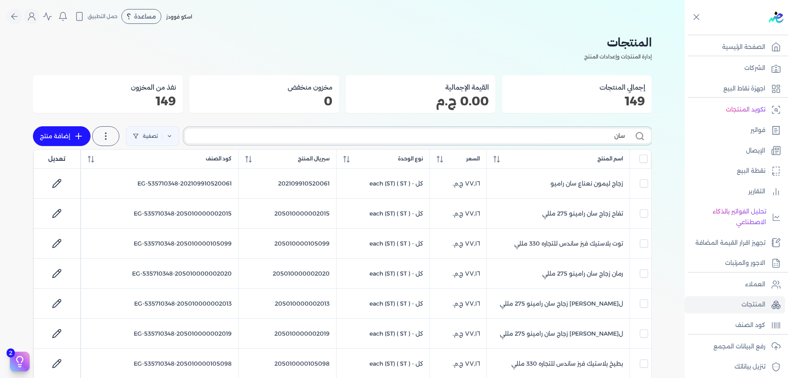
type input "ساند"
checkbox input "false"
type input "ساندس"
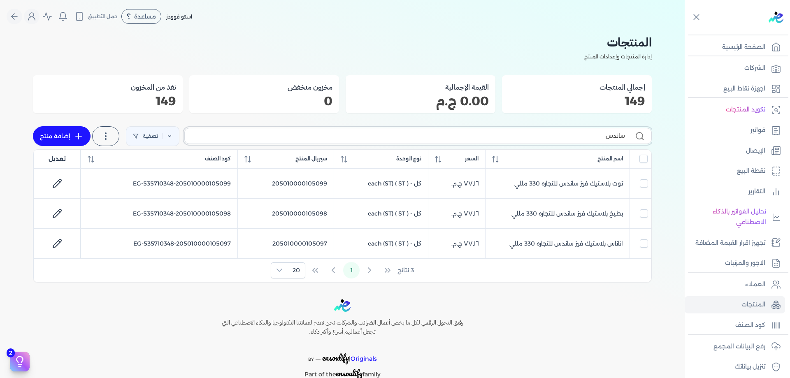
checkbox input "false"
type input "ساند"
checkbox input "false"
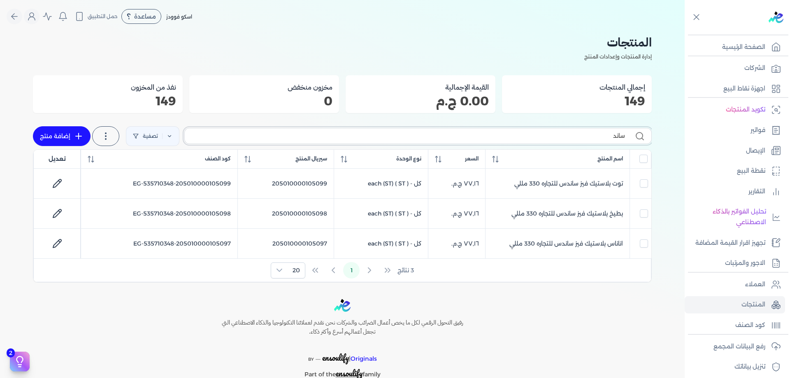
checkbox input "false"
type input "س"
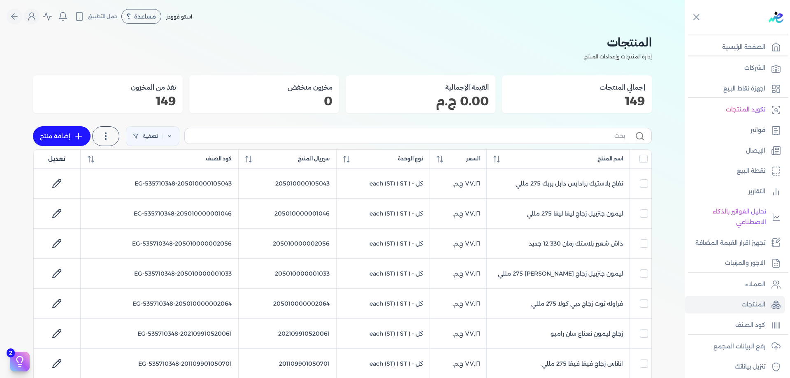
checkbox input "false"
